Goal: Check status: Check status

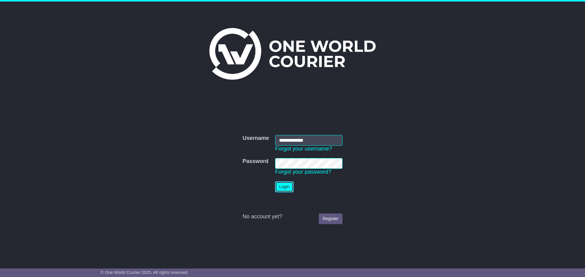
click at [286, 186] on button "Login" at bounding box center [284, 187] width 18 height 11
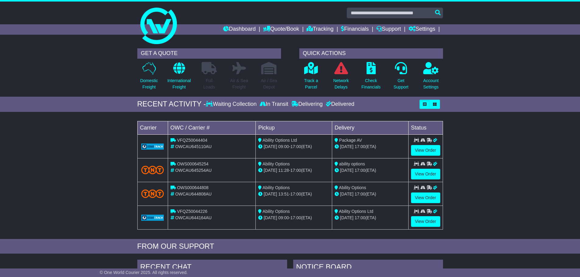
click at [303, 66] on div "Track a Parcel" at bounding box center [311, 78] width 30 height 32
click at [306, 73] on icon at bounding box center [311, 68] width 14 height 12
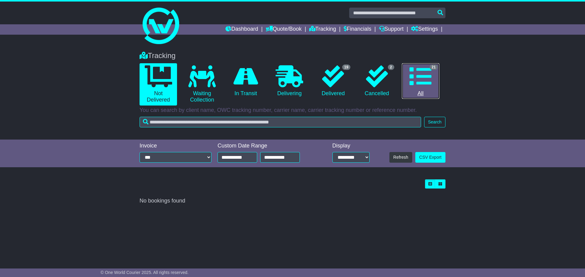
click at [423, 70] on icon at bounding box center [420, 76] width 22 height 22
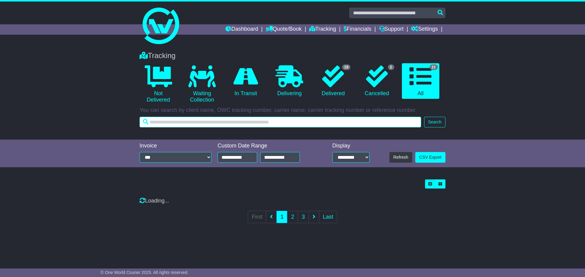
click at [201, 125] on input "text" at bounding box center [279, 122] width 281 height 11
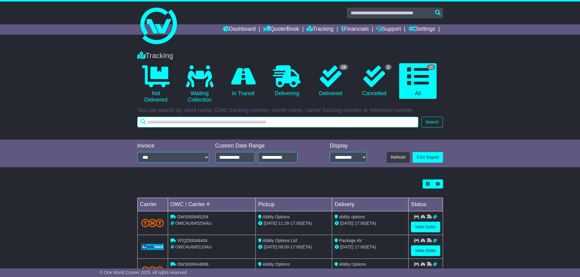
paste input "**********"
type input "**********"
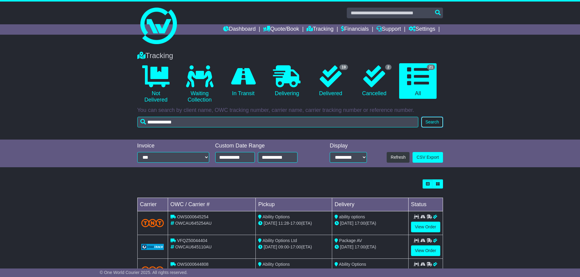
drag, startPoint x: 425, startPoint y: 125, endPoint x: 209, endPoint y: 186, distance: 224.0
click at [425, 125] on button "Search" at bounding box center [431, 122] width 21 height 11
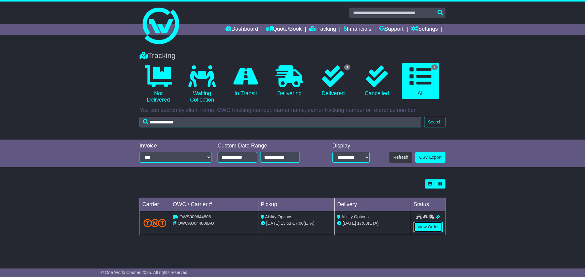
click at [431, 228] on link "View Order" at bounding box center [427, 227] width 29 height 11
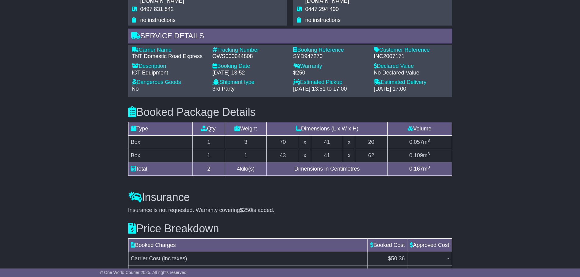
scroll to position [457, 0]
